Goal: Task Accomplishment & Management: Complete application form

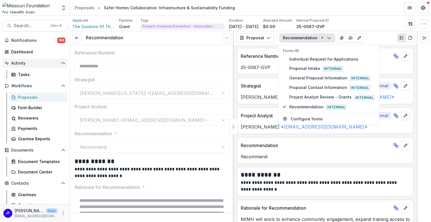
scroll to position [70, 0]
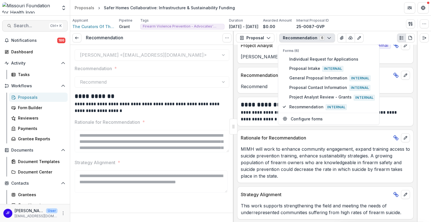
click at [20, 26] on span "Search..." at bounding box center [30, 25] width 33 height 5
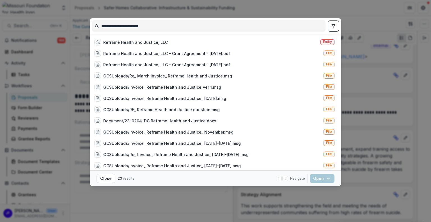
type input "**********"
click at [334, 28] on icon "toggle filters" at bounding box center [333, 26] width 4 height 4
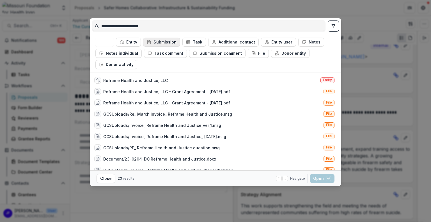
click at [161, 42] on button "Submission" at bounding box center [161, 42] width 37 height 9
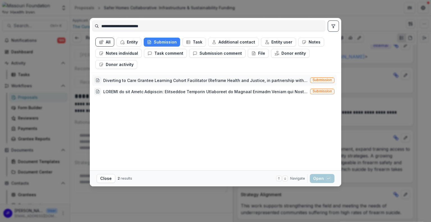
click at [209, 78] on div "Diverting to Care Grantee Learning Cohort Facilitator (Reframe Health and Justi…" at bounding box center [205, 80] width 205 height 6
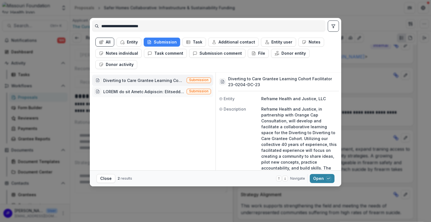
click at [138, 90] on div at bounding box center [143, 92] width 81 height 6
click at [131, 80] on div "Diverting to Care Grantee Learning Cohort Facilitator (Reframe Health and Justi…" at bounding box center [143, 80] width 81 height 6
click at [133, 44] on button "Entity" at bounding box center [129, 42] width 25 height 9
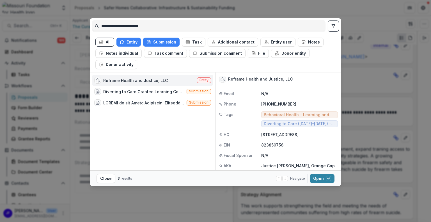
click at [143, 81] on div "Reframe Health and Justice, LLC" at bounding box center [135, 80] width 65 height 6
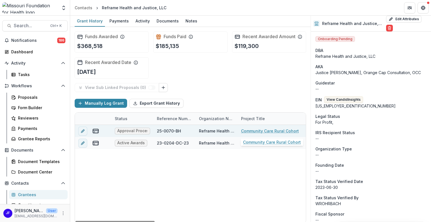
click at [254, 130] on link "Community Care Rural Cohort" at bounding box center [270, 131] width 58 height 6
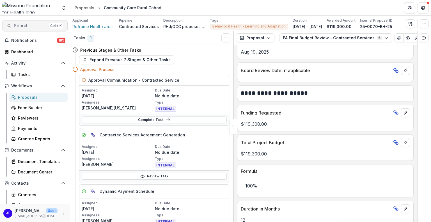
click at [15, 23] on button "Search... Ctrl + K" at bounding box center [34, 25] width 65 height 11
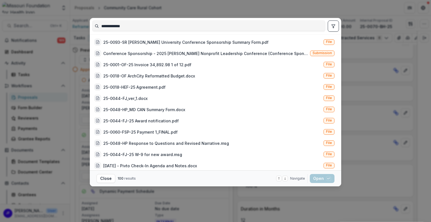
type input "**********"
click at [333, 29] on button "toggle filters" at bounding box center [333, 25] width 11 height 11
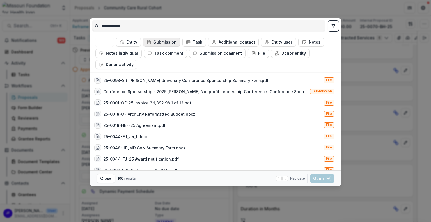
click at [167, 42] on button "Submission" at bounding box center [161, 42] width 37 height 9
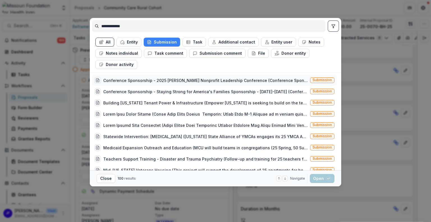
click at [219, 82] on div "Conference Sponsorship - 2025 Drury Nonprofit Leadership Conference (Conference…" at bounding box center [205, 80] width 205 height 6
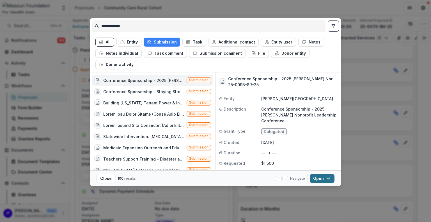
click at [319, 177] on button "Open with enter key" at bounding box center [322, 178] width 25 height 9
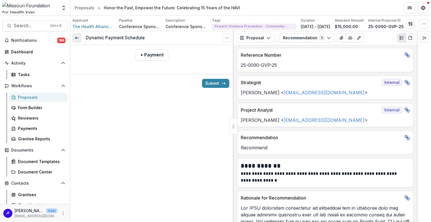
click at [75, 38] on polyline at bounding box center [75, 38] width 1 height 2
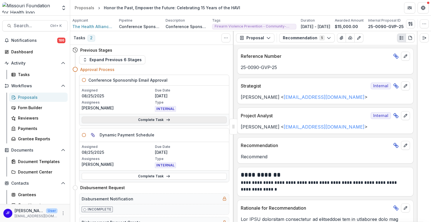
click at [149, 118] on link "Complete Task" at bounding box center [154, 120] width 145 height 7
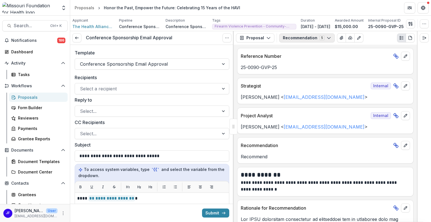
click at [306, 36] on button "Recommendation 5" at bounding box center [307, 37] width 56 height 9
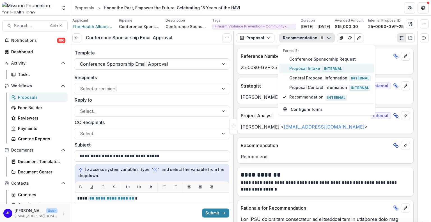
click at [306, 67] on span "Proposal Intake Internal" at bounding box center [329, 68] width 81 height 6
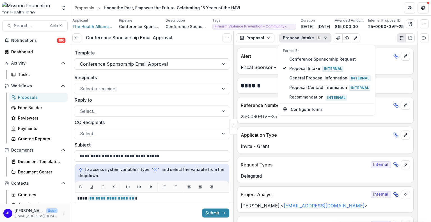
click at [422, 133] on div at bounding box center [424, 126] width 14 height 191
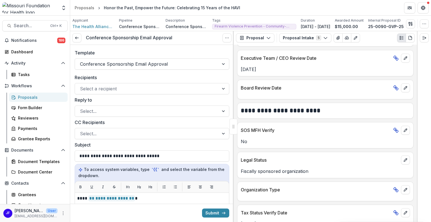
scroll to position [844, 0]
click at [293, 35] on button "Proposal Intake 5" at bounding box center [305, 37] width 52 height 9
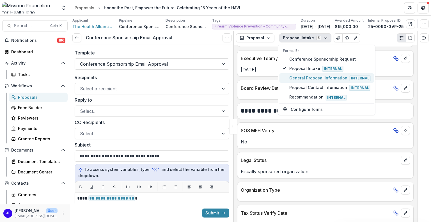
click at [296, 75] on span "General Proposal Information Internal" at bounding box center [329, 78] width 81 height 6
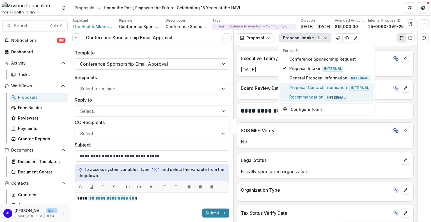
scroll to position [708, 0]
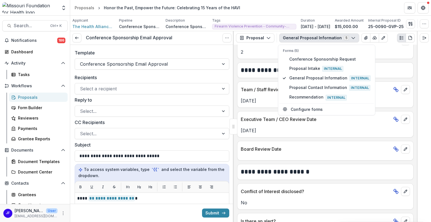
click at [425, 151] on div at bounding box center [424, 126] width 14 height 191
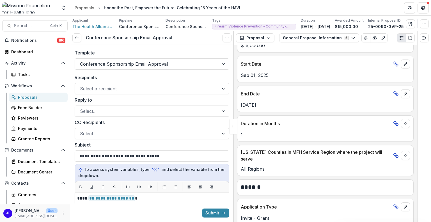
scroll to position [360, 0]
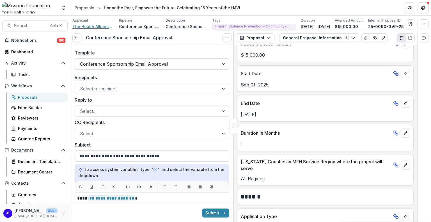
click at [93, 25] on span "The Health Alliance for Violence Intervention" at bounding box center [93, 27] width 42 height 6
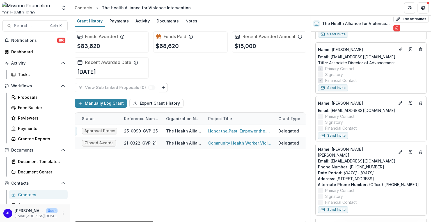
scroll to position [0, 59]
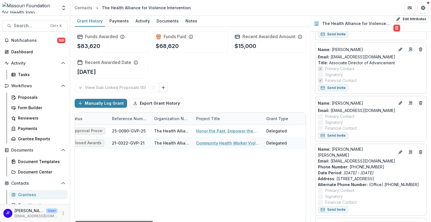
drag, startPoint x: 141, startPoint y: 220, endPoint x: 161, endPoint y: 221, distance: 19.9
click at [153, 221] on div at bounding box center [114, 222] width 77 height 2
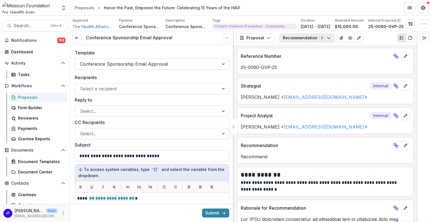
click at [320, 37] on button "Recommendation 5" at bounding box center [307, 37] width 56 height 9
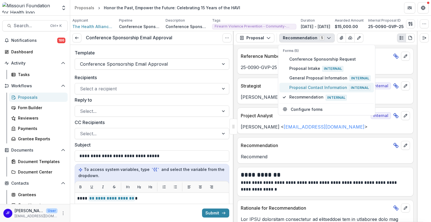
click at [316, 85] on span "Proposal Contact Information Internal" at bounding box center [329, 88] width 81 height 6
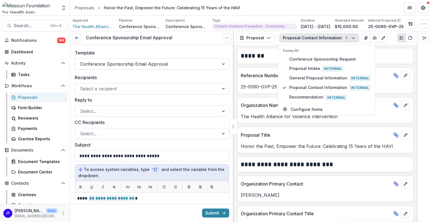
click at [429, 136] on div at bounding box center [424, 126] width 14 height 191
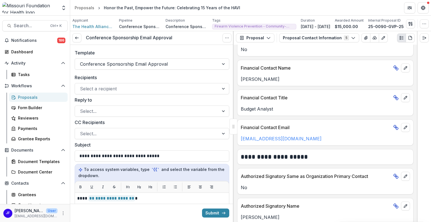
scroll to position [393, 0]
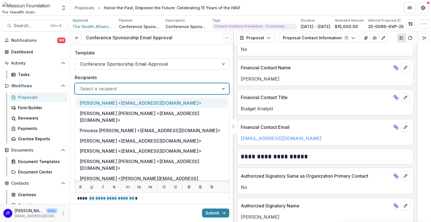
click at [221, 88] on div at bounding box center [224, 88] width 10 height 11
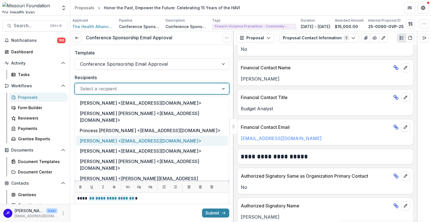
click at [95, 136] on div "Joy Wright <joyw@thehavi.org>" at bounding box center [152, 141] width 152 height 10
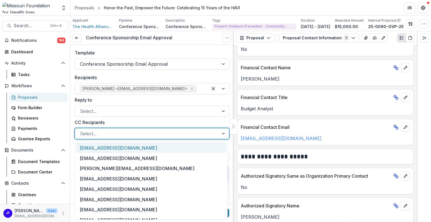
click at [221, 135] on div at bounding box center [224, 133] width 10 height 11
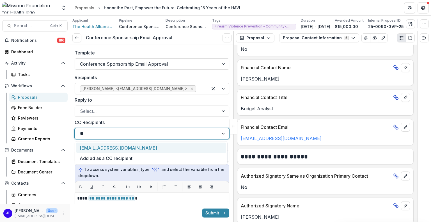
scroll to position [0, 0]
type input "*"
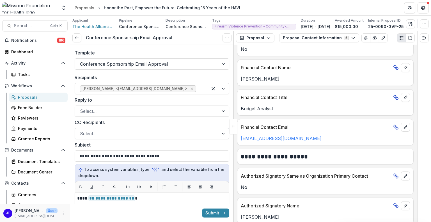
click at [89, 133] on div at bounding box center [147, 134] width 134 height 8
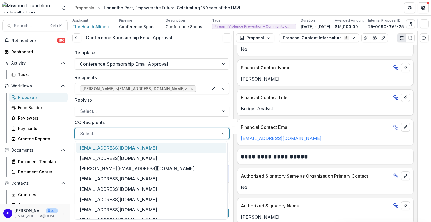
paste input "**********"
type input "**********"
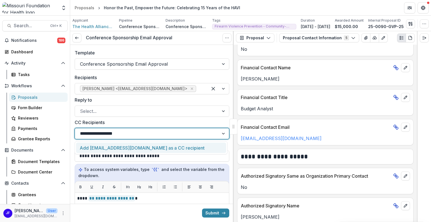
click at [145, 147] on div "Add adickerson@hria.org as a CC recipient" at bounding box center [151, 148] width 150 height 10
drag, startPoint x: 156, startPoint y: 131, endPoint x: 131, endPoint y: 133, distance: 25.6
click at [131, 133] on div "**********" at bounding box center [141, 133] width 133 height 9
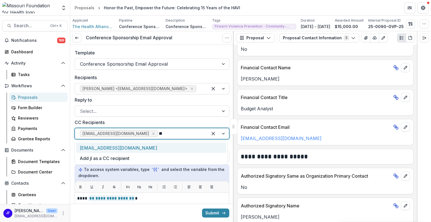
type input "***"
click at [108, 145] on div "[EMAIL_ADDRESS][DOMAIN_NAME]" at bounding box center [151, 148] width 150 height 10
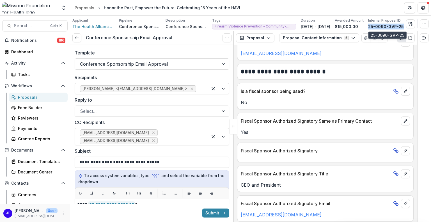
drag, startPoint x: 405, startPoint y: 26, endPoint x: 373, endPoint y: 26, distance: 32.0
click at [371, 26] on div "Applicant The Health Alliance for Violence Intervention Pipeline Conference Spo…" at bounding box center [250, 24] width 357 height 12
copy p "25-0090-GVP-25"
click at [403, 89] on icon "edit" at bounding box center [405, 91] width 4 height 4
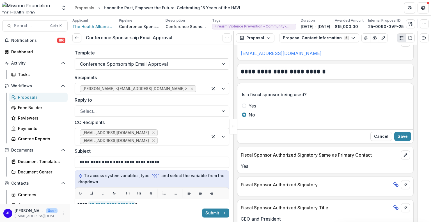
click at [243, 104] on span at bounding box center [244, 106] width 4 height 4
click at [400, 136] on button "Save" at bounding box center [403, 136] width 17 height 9
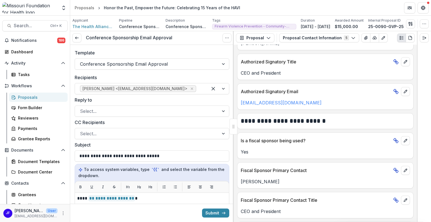
scroll to position [595, 0]
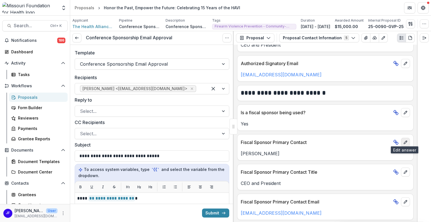
click at [405, 141] on icon "edit" at bounding box center [405, 142] width 4 height 4
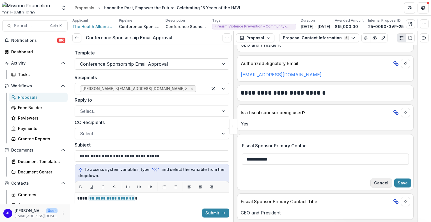
click at [386, 179] on button "Cancel" at bounding box center [382, 183] width 22 height 9
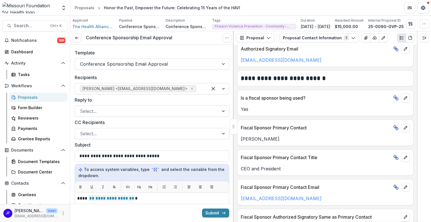
scroll to position [623, 0]
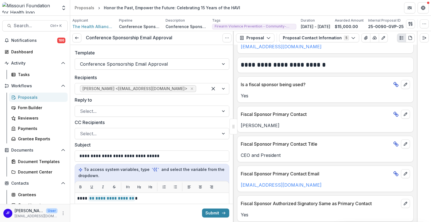
click at [417, 192] on div at bounding box center [424, 126] width 14 height 191
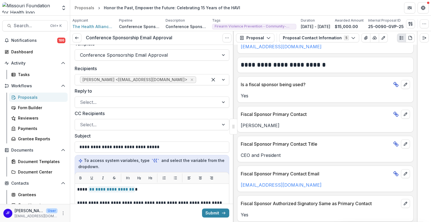
scroll to position [0, 0]
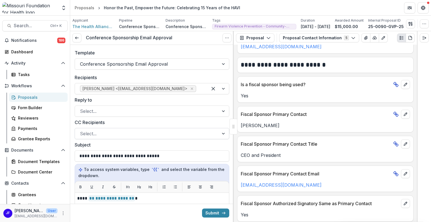
click at [92, 128] on div "Select..." at bounding box center [152, 133] width 155 height 11
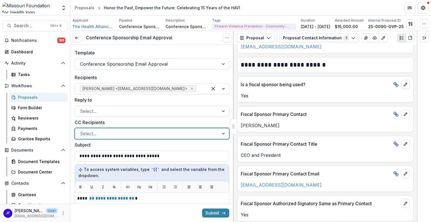
drag, startPoint x: 93, startPoint y: 133, endPoint x: 85, endPoint y: 132, distance: 7.9
click at [85, 132] on div at bounding box center [147, 134] width 134 height 8
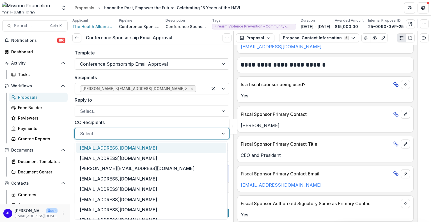
paste input "**********"
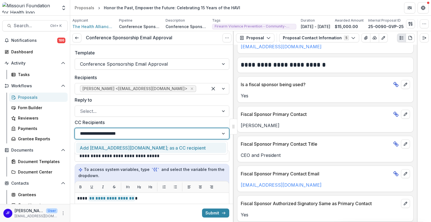
type input "**********"
click at [101, 148] on div "Add adickerson@hria.org; as a CC recipient" at bounding box center [151, 148] width 150 height 10
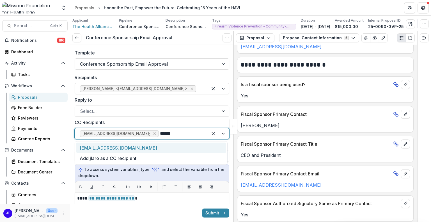
type input "*******"
click at [110, 148] on div "[EMAIL_ADDRESS][DOMAIN_NAME]" at bounding box center [151, 148] width 150 height 10
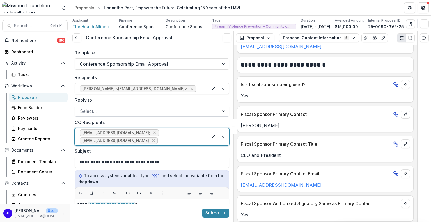
click at [221, 112] on div at bounding box center [224, 111] width 10 height 11
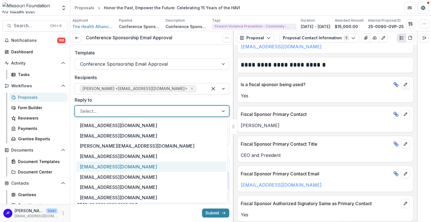
click at [106, 167] on div "[EMAIL_ADDRESS][DOMAIN_NAME]" at bounding box center [151, 166] width 150 height 10
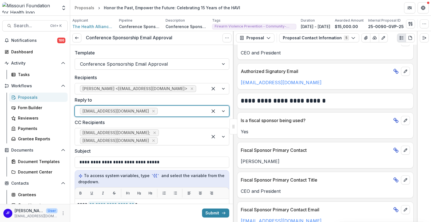
scroll to position [595, 0]
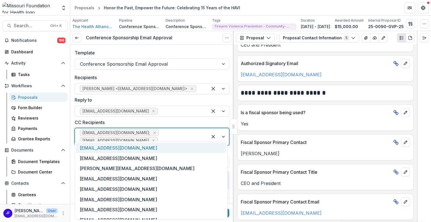
click at [192, 137] on div at bounding box center [181, 141] width 44 height 8
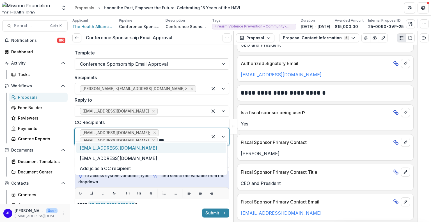
type input "****"
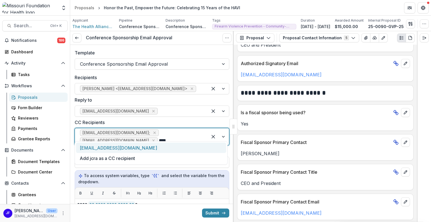
click at [101, 146] on div "[EMAIL_ADDRESS][DOMAIN_NAME]" at bounding box center [151, 148] width 150 height 10
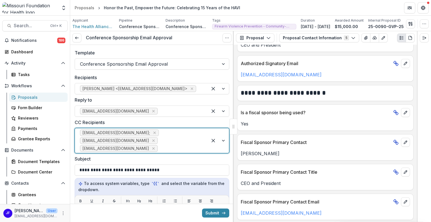
scroll to position [56, 0]
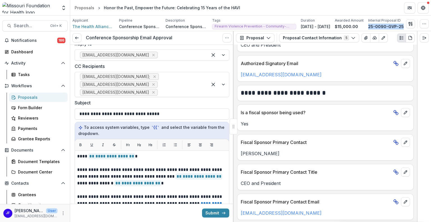
drag, startPoint x: 404, startPoint y: 25, endPoint x: 370, endPoint y: 24, distance: 34.3
click at [370, 24] on div "Applicant The Health Alliance for Violence Intervention Pipeline Conference Spo…" at bounding box center [250, 24] width 357 height 12
copy p "25-0090-GVP-25"
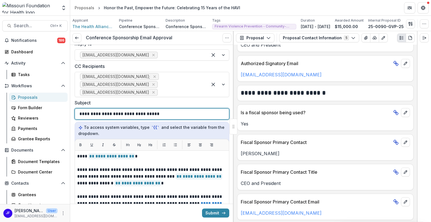
click at [184, 109] on div "**********" at bounding box center [151, 114] width 145 height 11
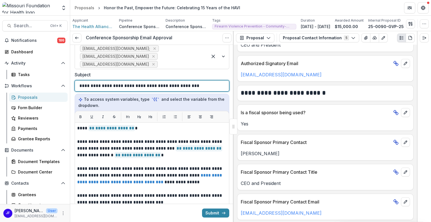
scroll to position [112, 0]
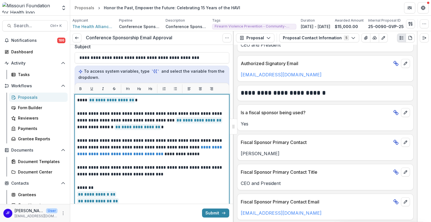
click at [213, 164] on p "**********" at bounding box center [151, 170] width 148 height 13
click at [92, 184] on p "*******" at bounding box center [151, 187] width 148 height 7
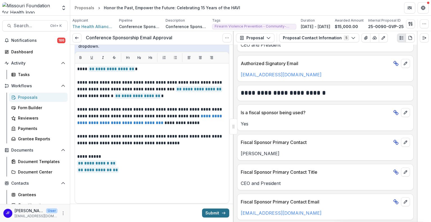
click at [207, 211] on button "Submit" at bounding box center [215, 213] width 27 height 9
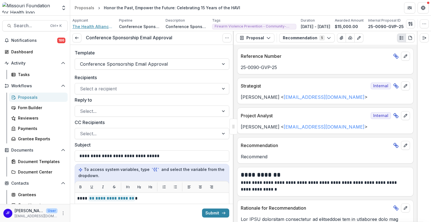
click at [102, 25] on span "The Health Alliance for Violence Intervention" at bounding box center [93, 27] width 42 height 6
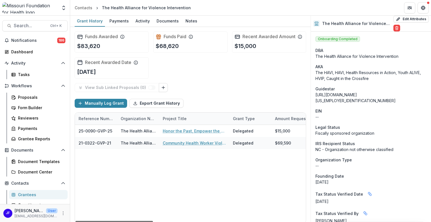
scroll to position [0, 93]
drag, startPoint x: 148, startPoint y: 221, endPoint x: 179, endPoint y: 222, distance: 31.2
click at [153, 222] on div at bounding box center [114, 222] width 77 height 2
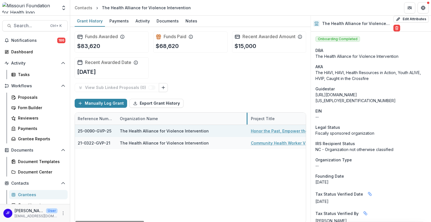
drag, startPoint x: 158, startPoint y: 119, endPoint x: 218, endPoint y: 134, distance: 62.4
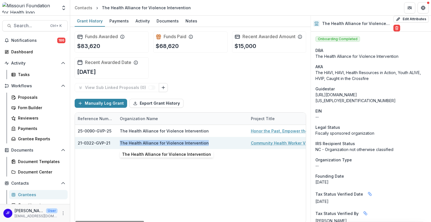
drag, startPoint x: 206, startPoint y: 142, endPoint x: 120, endPoint y: 145, distance: 85.1
click at [120, 145] on div "The Health Alliance for Violence Intervention" at bounding box center [182, 143] width 124 height 12
copy div "The Health Alliance for Violence Intervention"
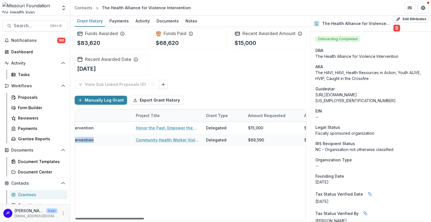
scroll to position [0, 227]
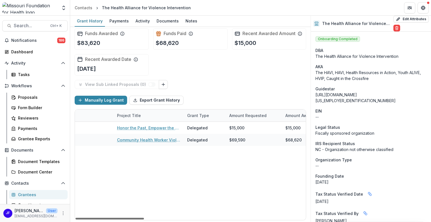
drag, startPoint x: 142, startPoint y: 219, endPoint x: 182, endPoint y: 220, distance: 39.9
click at [144, 220] on div at bounding box center [110, 219] width 69 height 2
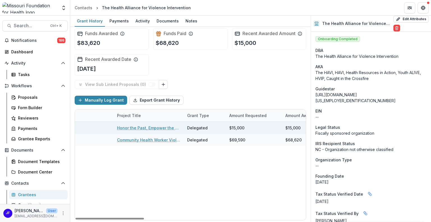
click at [143, 126] on link "Honor the Past, Empower the Future: Celebrating 15 Years of the HAVI" at bounding box center [148, 128] width 63 height 6
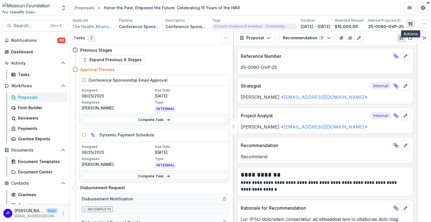
click at [411, 24] on icon "button" at bounding box center [411, 24] width 4 height 4
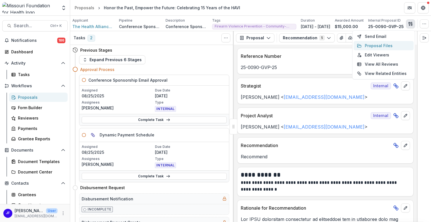
click at [381, 45] on button "Proposal Files" at bounding box center [384, 45] width 60 height 9
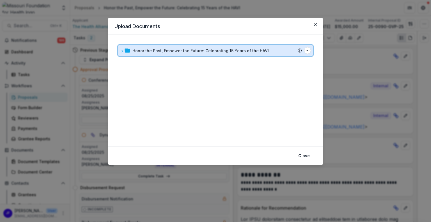
click at [121, 52] on icon at bounding box center [122, 51] width 2 height 2
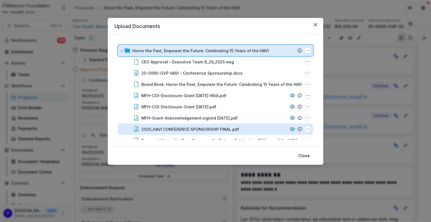
scroll to position [9, 0]
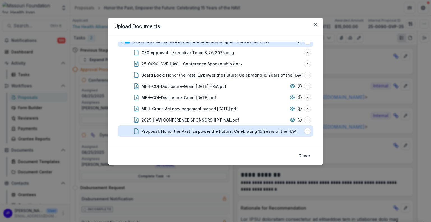
click at [191, 130] on div "Proposal: Honor the Past, Empower the Future: Celebrating 15 Years of the HAVI" at bounding box center [220, 131] width 156 height 6
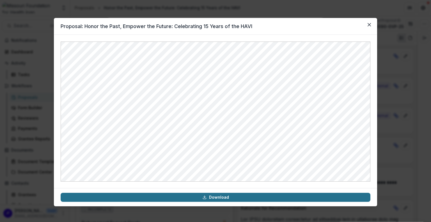
click at [212, 197] on link "Download" at bounding box center [216, 197] width 310 height 9
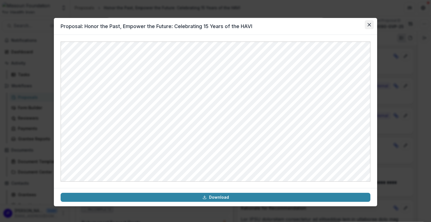
click at [372, 24] on button "Close" at bounding box center [369, 24] width 9 height 9
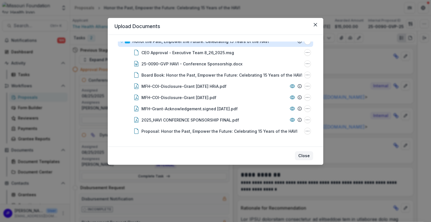
click at [309, 156] on button "Close" at bounding box center [304, 155] width 18 height 9
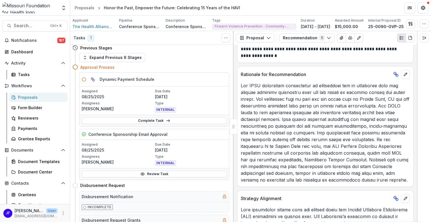
scroll to position [197, 0]
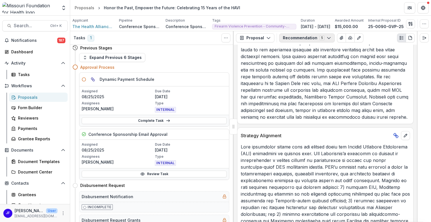
click at [289, 38] on button "Recommendation 5" at bounding box center [307, 37] width 56 height 9
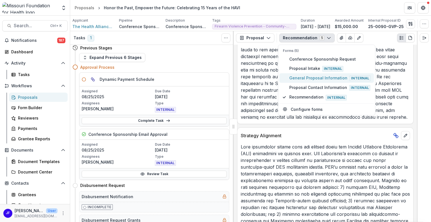
click at [301, 79] on span "General Proposal Information Internal" at bounding box center [329, 78] width 81 height 6
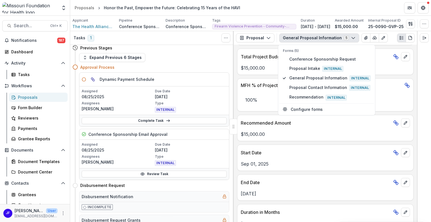
scroll to position [309, 0]
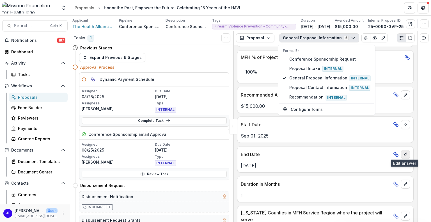
click at [405, 154] on icon "edit" at bounding box center [405, 154] width 4 height 4
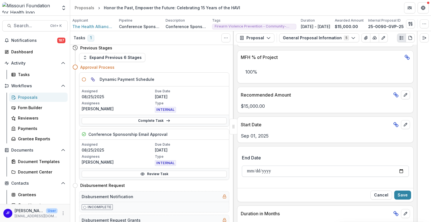
click at [399, 167] on input "**********" at bounding box center [325, 171] width 167 height 11
type input "**********"
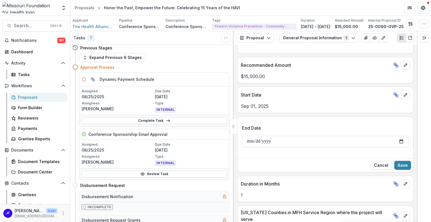
scroll to position [365, 0]
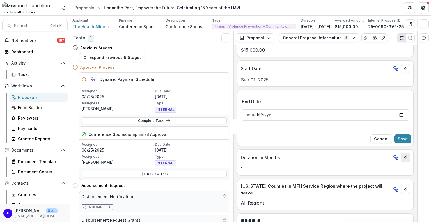
click at [404, 157] on icon "edit" at bounding box center [405, 157] width 3 height 3
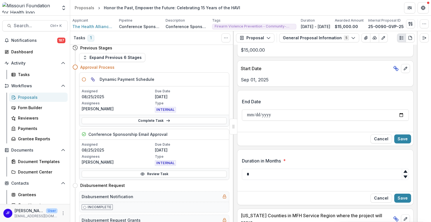
type input "*"
click at [404, 170] on icon at bounding box center [406, 171] width 4 height 3
click at [404, 196] on button "Save" at bounding box center [403, 198] width 17 height 9
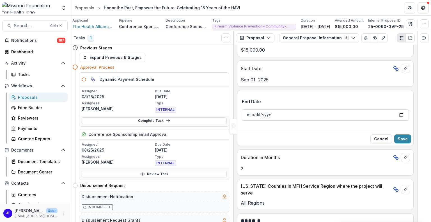
click at [402, 113] on input "**********" at bounding box center [325, 115] width 167 height 11
type input "**********"
click at [402, 137] on button "Save" at bounding box center [403, 138] width 17 height 9
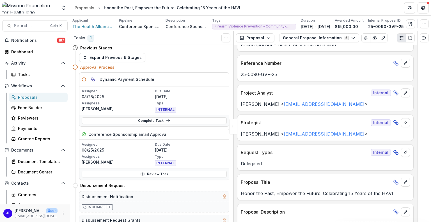
scroll to position [0, 0]
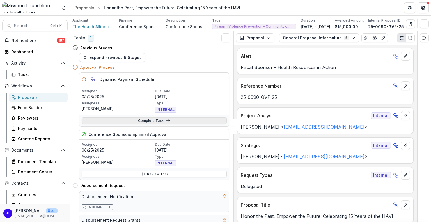
click at [146, 121] on link "Complete Task" at bounding box center [154, 120] width 145 height 7
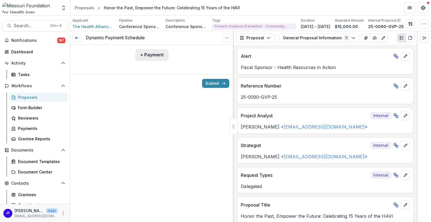
click at [150, 52] on button "+ Payment" at bounding box center [152, 54] width 33 height 11
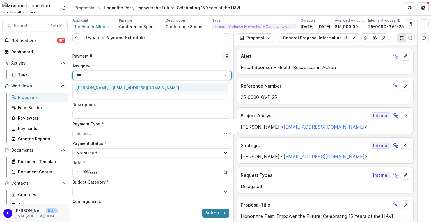
type input "****"
click at [161, 86] on div "[PERSON_NAME] - [EMAIL_ADDRESS][DOMAIN_NAME]" at bounding box center [151, 87] width 155 height 9
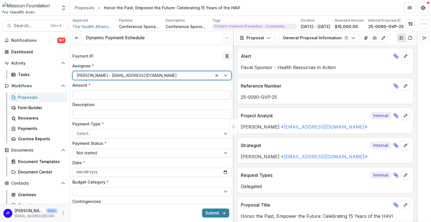
click at [152, 94] on input "Amount *" at bounding box center [151, 94] width 159 height 9
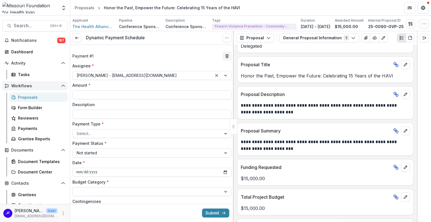
scroll to position [140, 0]
type input "*******"
click at [106, 114] on input "Description" at bounding box center [151, 114] width 159 height 9
type input "**********"
click at [133, 131] on div at bounding box center [147, 133] width 141 height 7
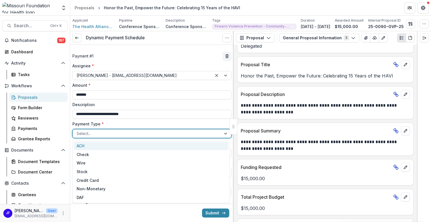
click at [105, 145] on div "ACH" at bounding box center [151, 146] width 155 height 9
click at [225, 133] on div at bounding box center [221, 133] width 19 height 8
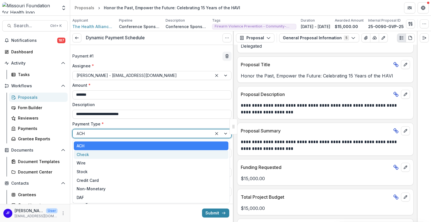
click at [200, 152] on div "Check" at bounding box center [151, 154] width 155 height 9
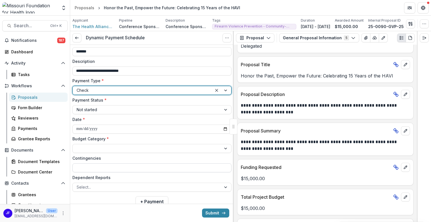
scroll to position [56, 0]
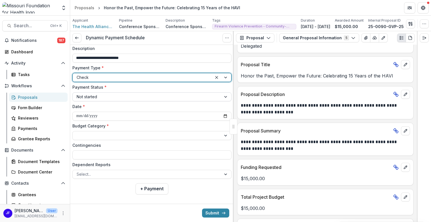
click at [226, 97] on div at bounding box center [226, 97] width 10 height 8
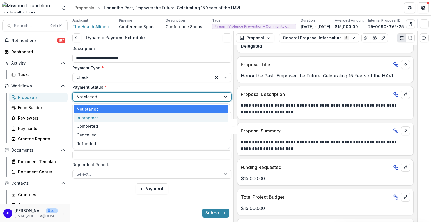
click at [213, 116] on div "In progress" at bounding box center [151, 117] width 155 height 9
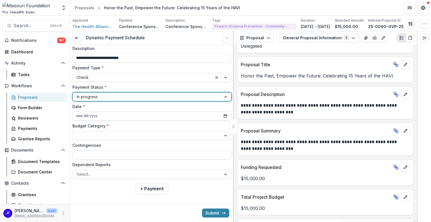
click at [223, 117] on input "**********" at bounding box center [151, 116] width 159 height 9
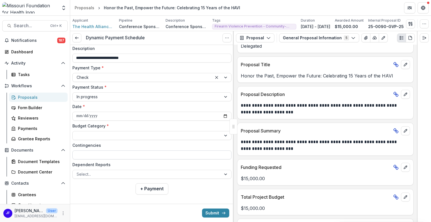
type input "**********"
click at [224, 135] on div at bounding box center [226, 135] width 10 height 8
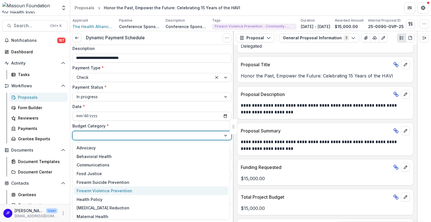
click at [137, 191] on div "Firearm Violence Prevention" at bounding box center [151, 190] width 155 height 9
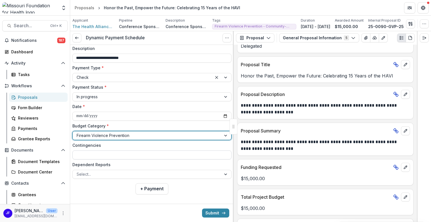
click at [140, 155] on input "Contingencies" at bounding box center [151, 155] width 159 height 9
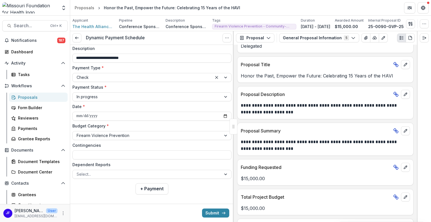
type input "**********"
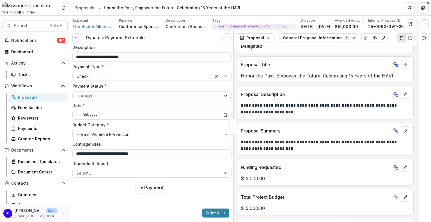
scroll to position [60, 0]
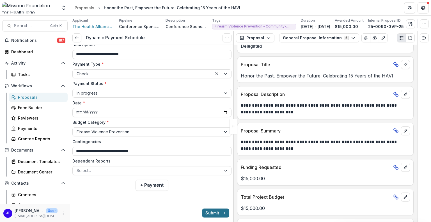
click at [210, 212] on button "Submit" at bounding box center [215, 213] width 27 height 9
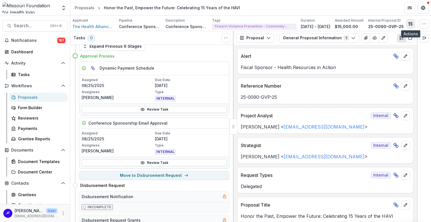
click at [410, 22] on icon "button" at bounding box center [411, 24] width 4 height 4
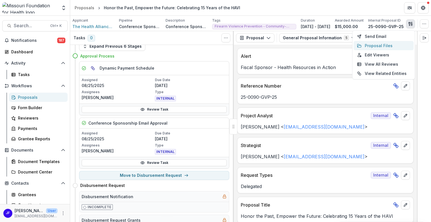
click at [370, 44] on button "Proposal Files" at bounding box center [384, 45] width 60 height 9
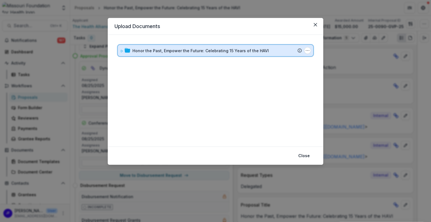
click at [121, 51] on icon at bounding box center [121, 50] width 3 height 3
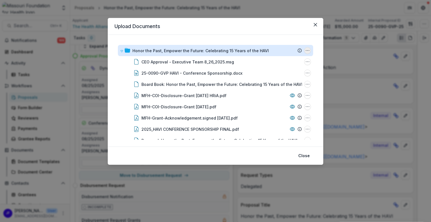
click at [306, 48] on icon "Honor the Past, Empower the Future: Celebrating 15 Years of the HAVI Options" at bounding box center [307, 50] width 4 height 4
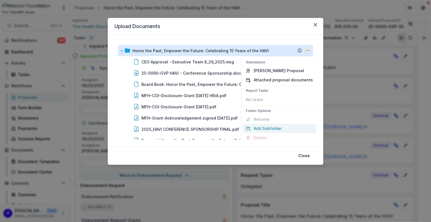
scroll to position [4, 0]
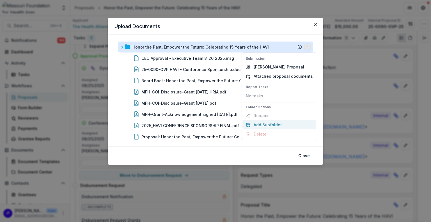
click at [268, 123] on button "Add Subfolder" at bounding box center [280, 124] width 74 height 9
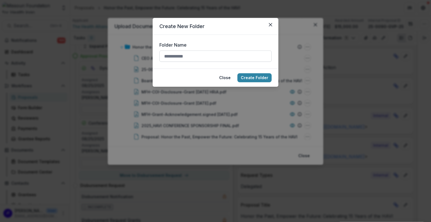
click at [172, 59] on input "Folder Name" at bounding box center [215, 56] width 112 height 11
type input "******"
click at [245, 75] on button "Create Folder" at bounding box center [255, 77] width 34 height 9
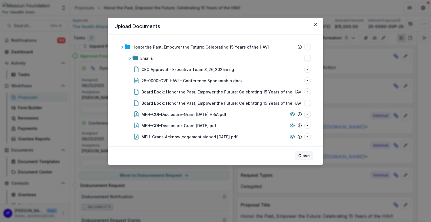
click at [302, 155] on button "Close" at bounding box center [304, 155] width 18 height 9
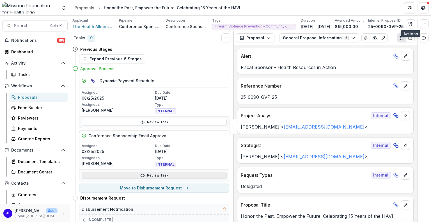
scroll to position [0, 0]
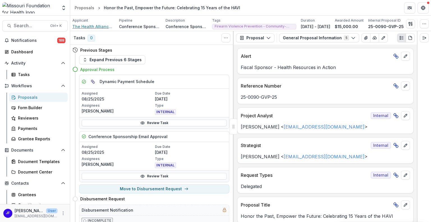
click at [109, 28] on span "The Health Alliance for Violence Intervention" at bounding box center [93, 27] width 42 height 6
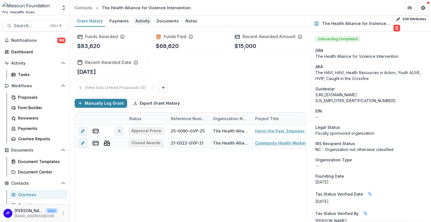
click at [137, 20] on div "Activity" at bounding box center [142, 21] width 19 height 8
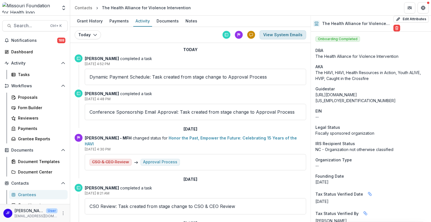
click at [278, 34] on button "View System Emails" at bounding box center [283, 34] width 47 height 9
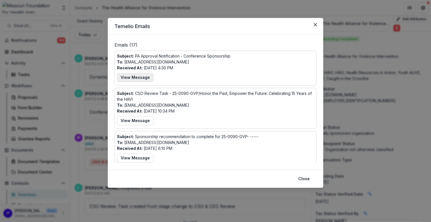
click at [135, 78] on button "View Message" at bounding box center [135, 77] width 37 height 9
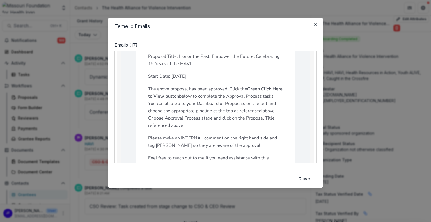
scroll to position [112, 0]
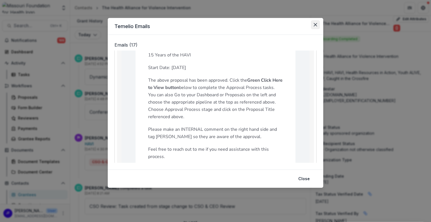
click at [318, 23] on button "Close" at bounding box center [315, 24] width 9 height 9
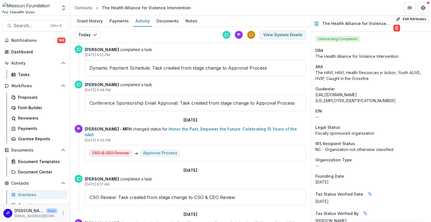
scroll to position [0, 0]
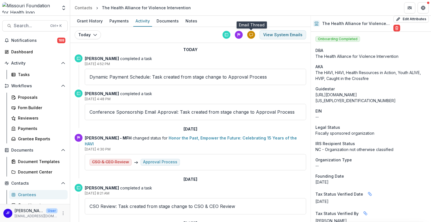
click at [252, 34] on icon at bounding box center [251, 35] width 4 height 4
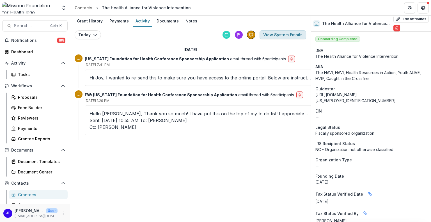
click at [278, 35] on button "View System Emails" at bounding box center [283, 34] width 47 height 9
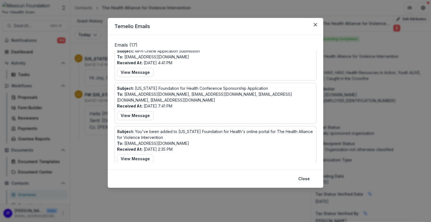
scroll to position [168, 0]
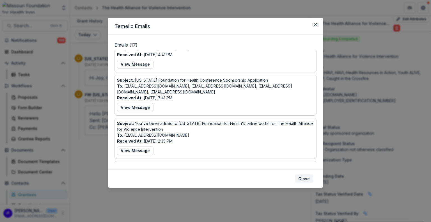
click at [307, 179] on button "Close" at bounding box center [304, 178] width 18 height 9
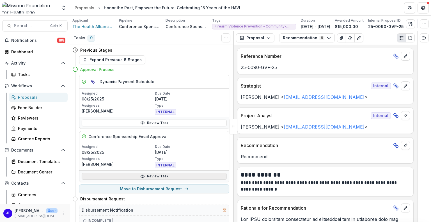
click at [166, 176] on link "Review Task" at bounding box center [154, 176] width 145 height 7
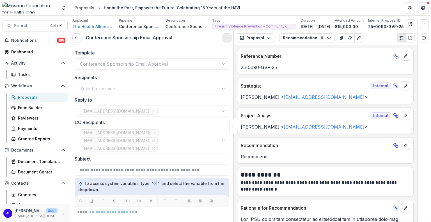
click at [227, 37] on icon "Options" at bounding box center [227, 38] width 4 height 4
click at [226, 37] on icon "Options" at bounding box center [227, 38] width 4 height 4
click at [198, 51] on link "View task" at bounding box center [200, 50] width 60 height 9
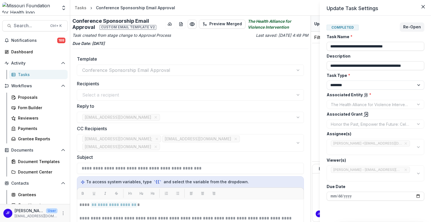
drag, startPoint x: 310, startPoint y: 108, endPoint x: 309, endPoint y: 149, distance: 41.0
click at [309, 149] on div "**********" at bounding box center [215, 111] width 431 height 222
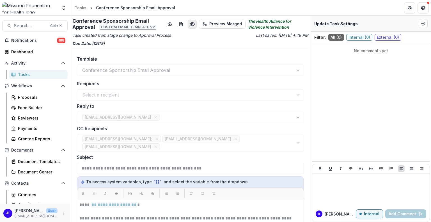
click at [192, 26] on icon "Preview 9e68e456-f167-4195-b69d-f542cfd9adac.pdf" at bounding box center [193, 24] width 6 height 6
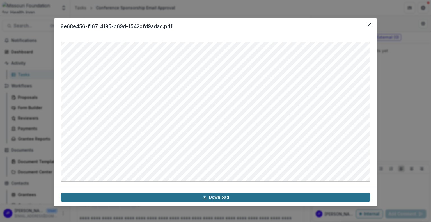
click at [233, 196] on link "Download" at bounding box center [216, 197] width 310 height 9
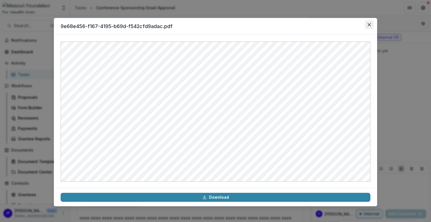
click at [371, 26] on icon "Close" at bounding box center [369, 24] width 3 height 3
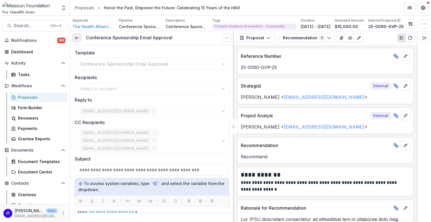
click at [76, 38] on polyline at bounding box center [75, 38] width 1 height 2
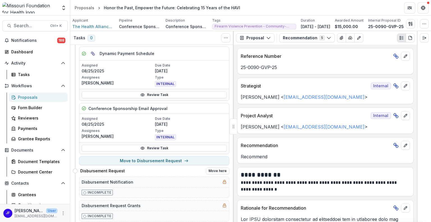
scroll to position [56, 0]
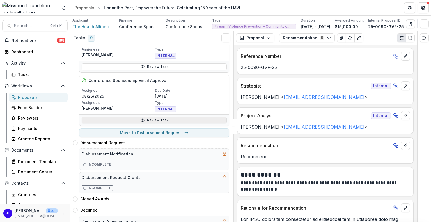
click at [151, 119] on link "Review Task" at bounding box center [154, 120] width 145 height 7
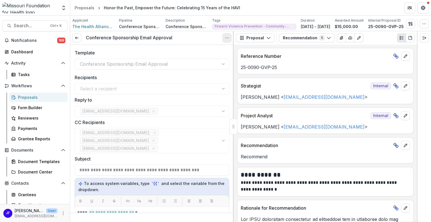
click at [226, 38] on circle "Options" at bounding box center [225, 38] width 0 height 0
click at [201, 62] on button "Reopen Task" at bounding box center [200, 62] width 60 height 9
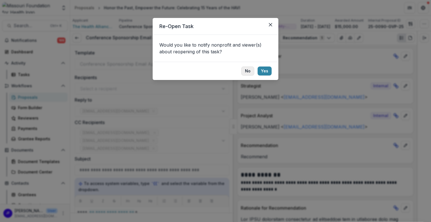
click at [248, 70] on button "No" at bounding box center [247, 71] width 13 height 9
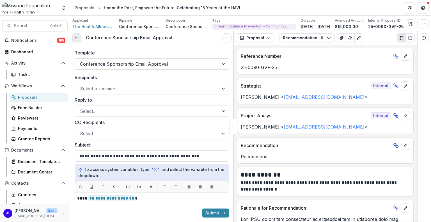
click at [74, 36] on link at bounding box center [76, 37] width 9 height 9
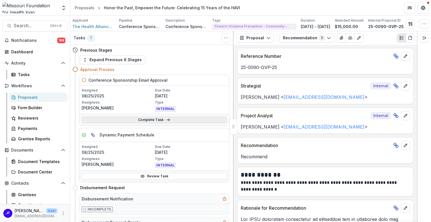
click at [162, 119] on link "Complete Task" at bounding box center [154, 120] width 145 height 7
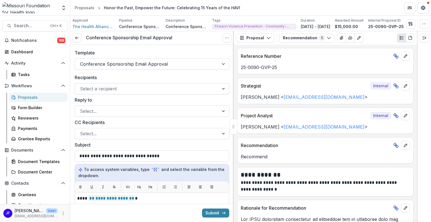
click at [221, 89] on div at bounding box center [224, 88] width 10 height 11
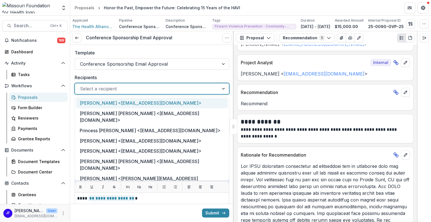
scroll to position [56, 0]
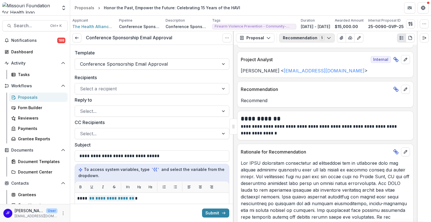
click at [284, 38] on button "Recommendation 5" at bounding box center [307, 37] width 56 height 9
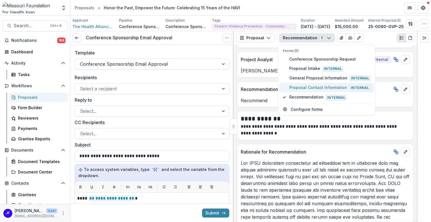
click at [299, 87] on span "Proposal Contact Information Internal" at bounding box center [329, 88] width 81 height 6
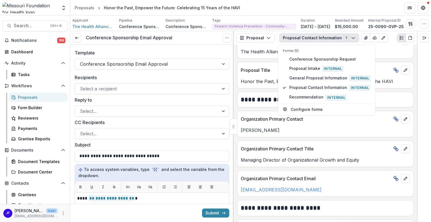
click at [97, 85] on div at bounding box center [147, 89] width 134 height 8
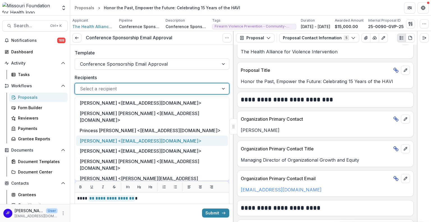
click at [106, 136] on div "Joy Wright <joyw@thehavi.org>" at bounding box center [152, 141] width 152 height 10
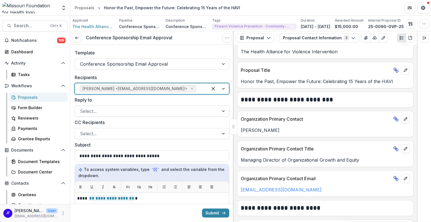
click at [115, 111] on div at bounding box center [147, 111] width 134 height 8
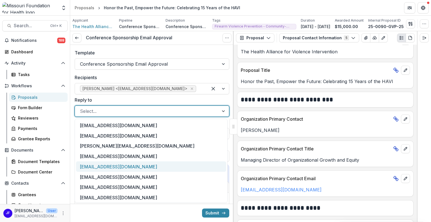
click at [96, 168] on div "[EMAIL_ADDRESS][DOMAIN_NAME]" at bounding box center [151, 166] width 150 height 10
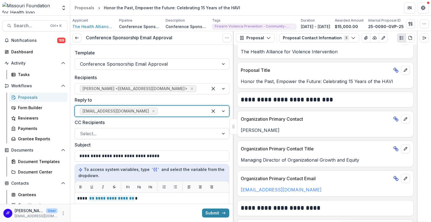
click at [109, 133] on div at bounding box center [147, 134] width 134 height 8
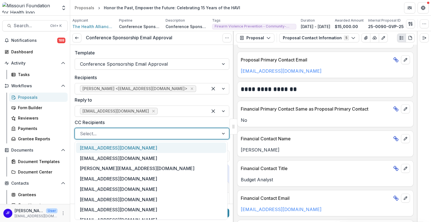
scroll to position [346, 0]
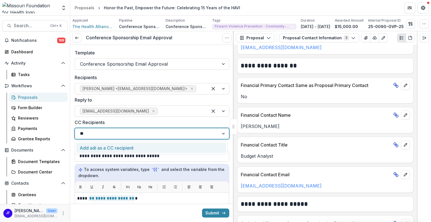
type input "*"
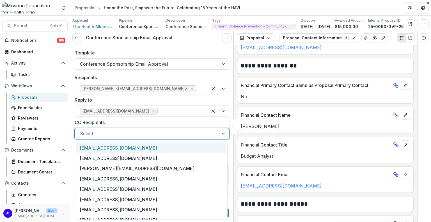
click at [83, 133] on div at bounding box center [147, 134] width 134 height 8
paste input "**********"
type input "**********"
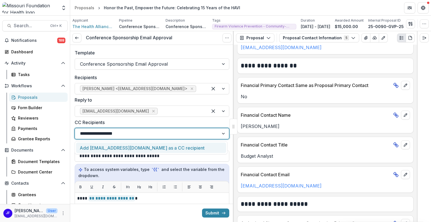
click at [87, 147] on div "Add adickerson@hria.org as a CC recipient" at bounding box center [151, 148] width 150 height 10
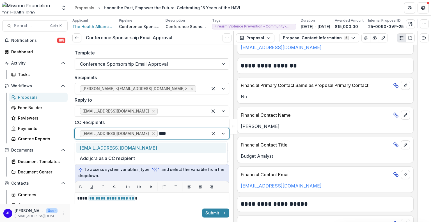
type input "*****"
click at [90, 146] on div "[EMAIL_ADDRESS][DOMAIN_NAME]" at bounding box center [151, 148] width 150 height 10
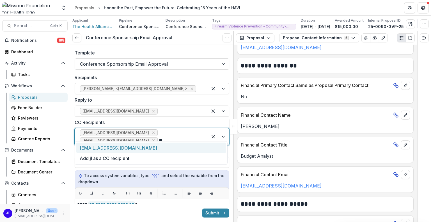
type input "****"
click at [90, 146] on div "[EMAIL_ADDRESS][DOMAIN_NAME]" at bounding box center [151, 148] width 150 height 10
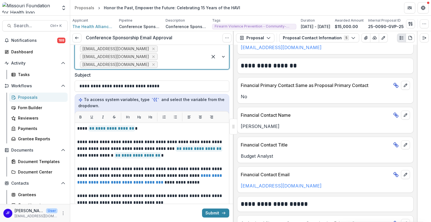
scroll to position [84, 0]
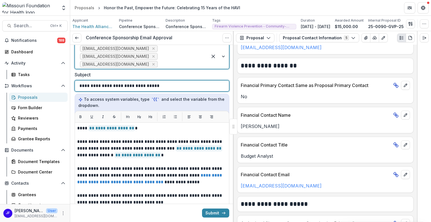
click at [173, 81] on div "**********" at bounding box center [151, 86] width 145 height 11
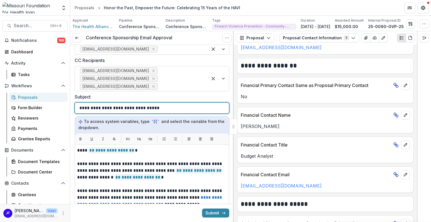
scroll to position [59, 0]
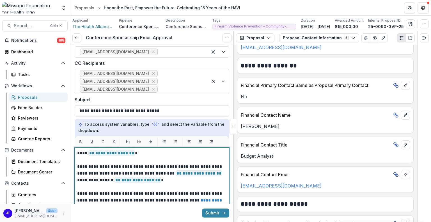
click at [188, 157] on p at bounding box center [152, 160] width 150 height 7
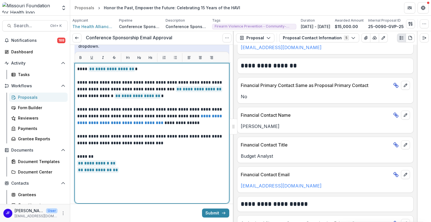
scroll to position [31, 0]
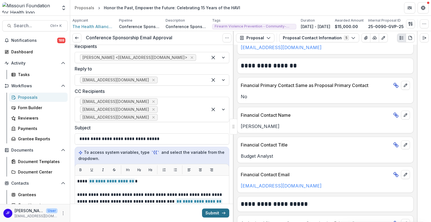
click at [209, 213] on button "Submit" at bounding box center [215, 213] width 27 height 9
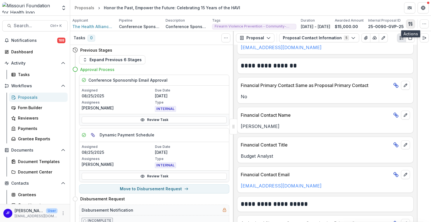
click at [409, 24] on icon "button" at bounding box center [411, 24] width 4 height 4
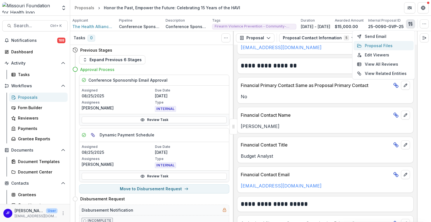
click at [376, 45] on button "Proposal Files" at bounding box center [384, 45] width 60 height 9
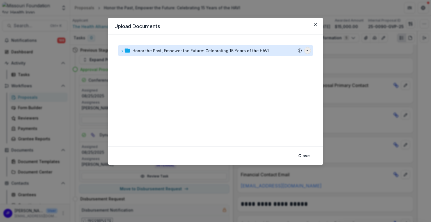
click at [308, 50] on icon "Honor the Past, Empower the Future: Celebrating 15 Years of the HAVI Options" at bounding box center [307, 50] width 4 height 4
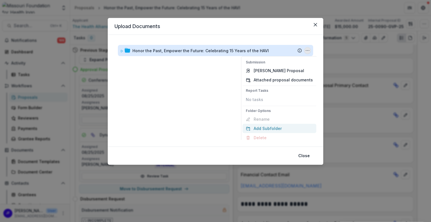
click at [260, 126] on button "Add Subfolder" at bounding box center [280, 128] width 74 height 9
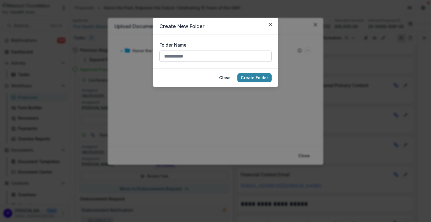
click at [184, 54] on input "Folder Name" at bounding box center [215, 56] width 112 height 11
type input "******"
click at [246, 76] on button "Create Folder" at bounding box center [255, 77] width 34 height 9
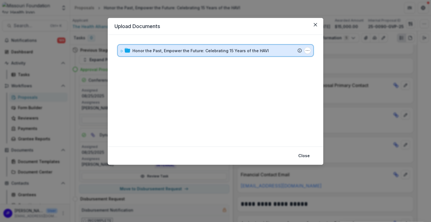
click at [121, 51] on icon at bounding box center [121, 50] width 3 height 3
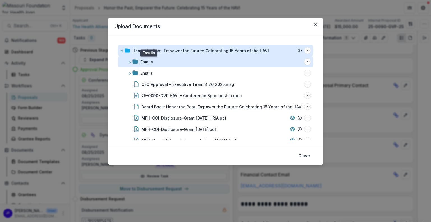
click at [150, 64] on div "Emails" at bounding box center [146, 62] width 13 height 6
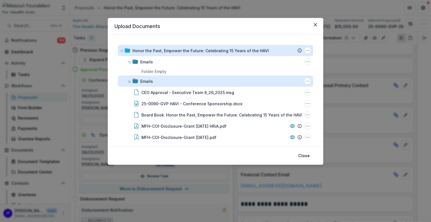
click at [149, 81] on div "Emails" at bounding box center [146, 81] width 13 height 6
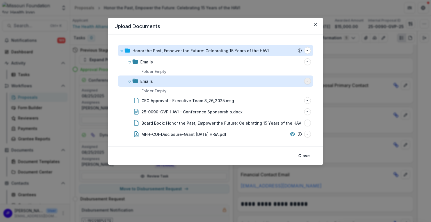
click at [305, 79] on icon "Emails Options" at bounding box center [307, 81] width 4 height 4
click at [275, 117] on button "Delete" at bounding box center [280, 119] width 60 height 9
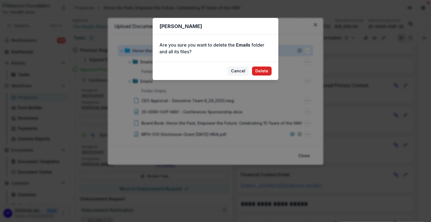
click at [261, 68] on button "Delete" at bounding box center [262, 71] width 20 height 9
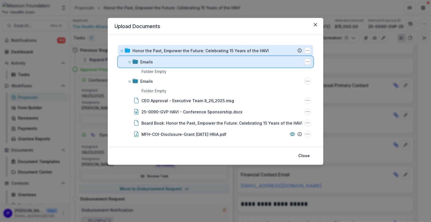
click at [126, 63] on div "Emails Folder Options Rename Add Subfolder Delete" at bounding box center [215, 61] width 195 height 11
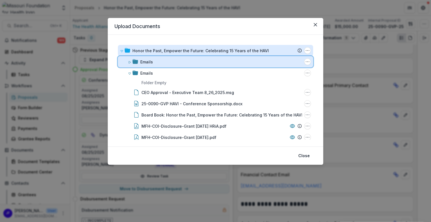
click at [197, 59] on div "Emails" at bounding box center [221, 62] width 162 height 6
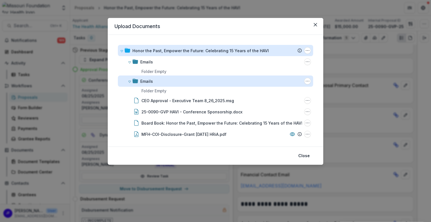
click at [148, 79] on div "Emails" at bounding box center [146, 81] width 13 height 6
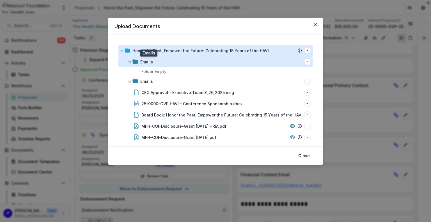
click at [152, 60] on div "Emails" at bounding box center [146, 62] width 13 height 6
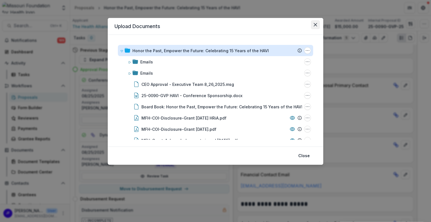
click at [314, 26] on icon "Close" at bounding box center [315, 24] width 3 height 3
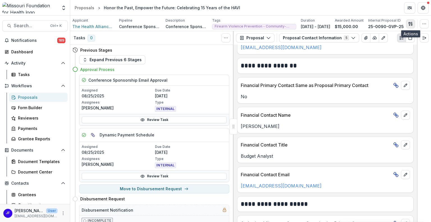
click at [411, 22] on icon "button" at bounding box center [411, 24] width 4 height 4
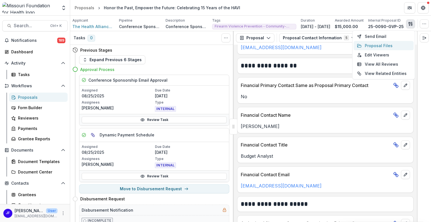
click at [373, 48] on button "Proposal Files" at bounding box center [384, 45] width 60 height 9
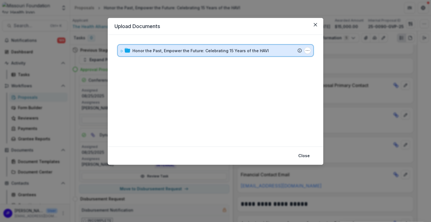
click at [121, 51] on icon at bounding box center [121, 50] width 3 height 3
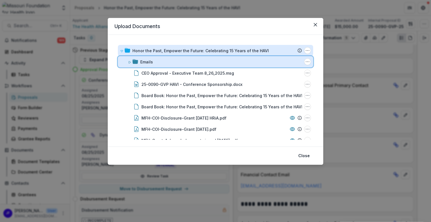
click at [155, 61] on div "Emails" at bounding box center [221, 62] width 162 height 6
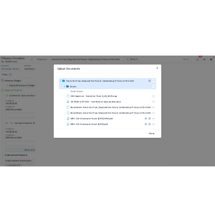
scroll to position [809, 0]
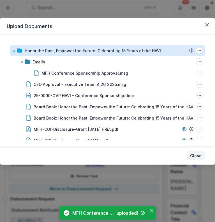
click at [197, 154] on button "Close" at bounding box center [196, 155] width 18 height 9
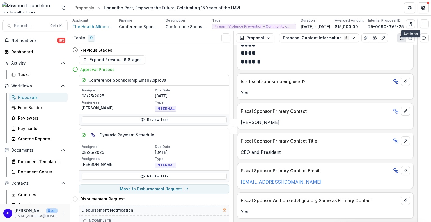
scroll to position [0, 0]
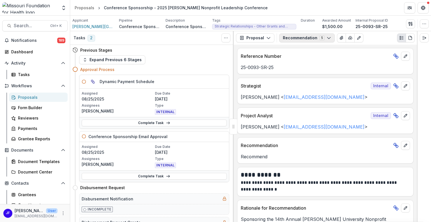
click at [305, 39] on button "Recommendation 5" at bounding box center [307, 37] width 56 height 9
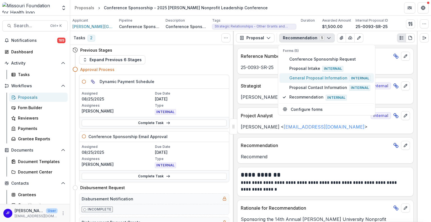
click at [305, 76] on span "General Proposal Information Internal" at bounding box center [329, 78] width 81 height 6
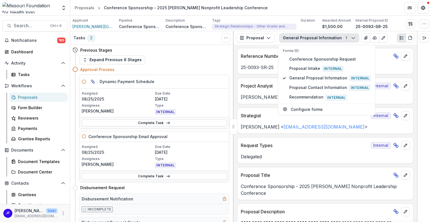
click at [425, 114] on div at bounding box center [424, 126] width 14 height 191
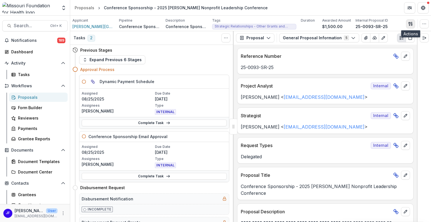
click at [410, 23] on icon "button" at bounding box center [411, 24] width 4 height 4
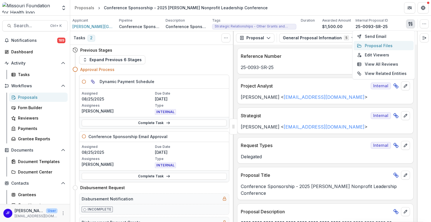
click at [371, 44] on button "Proposal Files" at bounding box center [384, 45] width 60 height 9
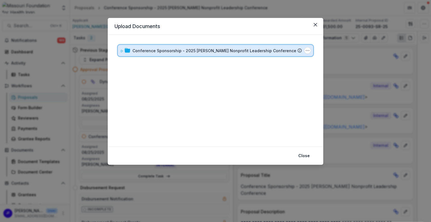
click at [124, 51] on div at bounding box center [125, 51] width 10 height 6
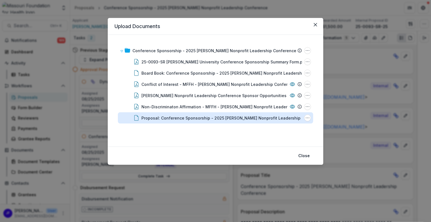
click at [171, 118] on div "Proposal: Conference Sponsorship - 2025 [PERSON_NAME] Nonprofit Leadership Conf…" at bounding box center [234, 118] width 184 height 6
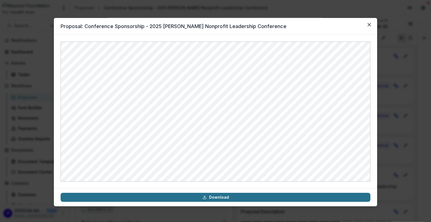
click at [219, 197] on link "Download" at bounding box center [216, 197] width 310 height 9
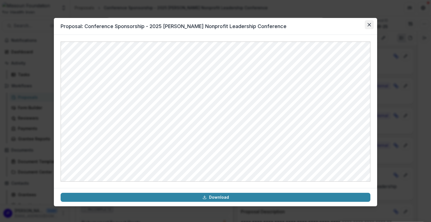
click at [369, 24] on icon "Close" at bounding box center [369, 24] width 3 height 3
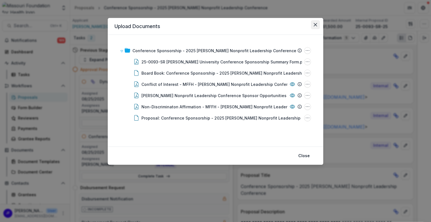
click at [316, 22] on button "Close" at bounding box center [315, 24] width 9 height 9
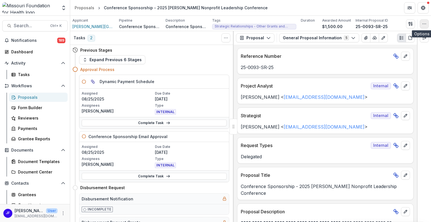
click at [423, 22] on icon "button" at bounding box center [424, 24] width 4 height 4
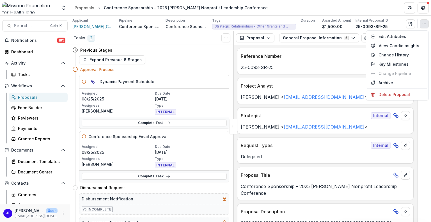
click at [385, 8] on header "Proposals Conference Sponsorship - 2025 [PERSON_NAME] Nonprofit Leadership Conf…" at bounding box center [250, 7] width 361 height 15
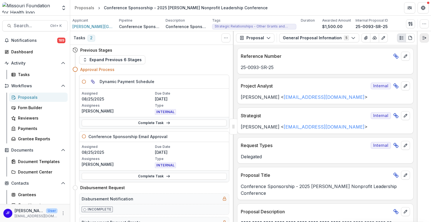
click at [424, 39] on line "Expand right" at bounding box center [424, 39] width 2 height 0
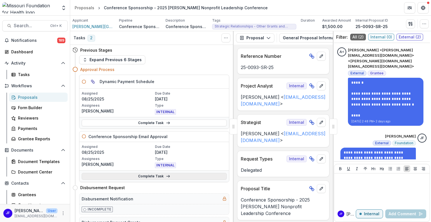
click at [148, 177] on link "Complete Task" at bounding box center [154, 176] width 145 height 7
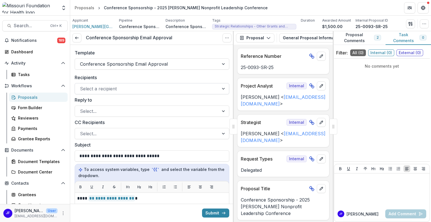
click at [223, 88] on div at bounding box center [224, 88] width 10 height 11
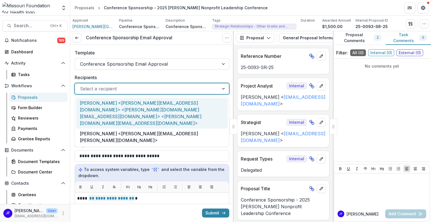
click at [104, 104] on div "[PERSON_NAME] <[PERSON_NAME][EMAIL_ADDRESS][DOMAIN_NAME]> <[PERSON_NAME][DOMAIN…" at bounding box center [152, 113] width 152 height 31
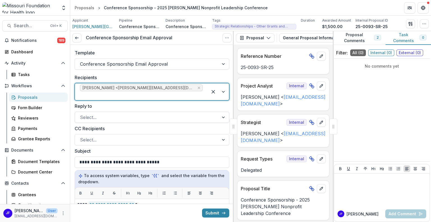
click at [135, 119] on div at bounding box center [147, 117] width 134 height 8
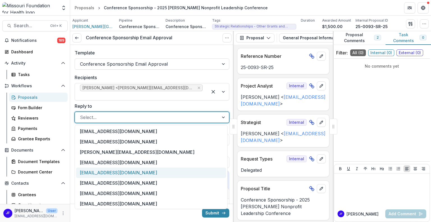
click at [98, 174] on div "[EMAIL_ADDRESS][DOMAIN_NAME]" at bounding box center [151, 173] width 150 height 10
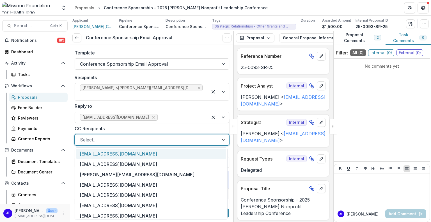
click at [136, 140] on div at bounding box center [147, 140] width 134 height 8
type input "**"
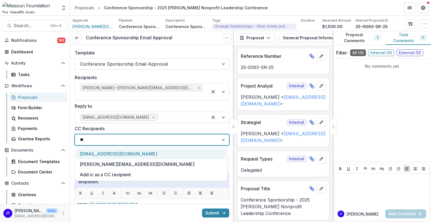
click at [126, 153] on div "[EMAIL_ADDRESS][DOMAIN_NAME]" at bounding box center [151, 154] width 150 height 10
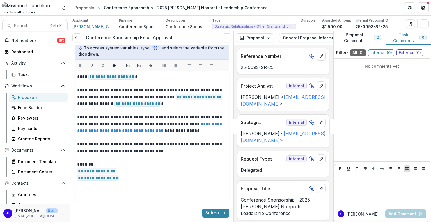
scroll to position [140, 0]
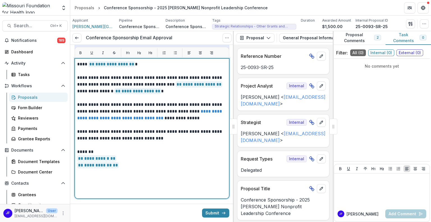
click at [213, 132] on p "**********" at bounding box center [151, 134] width 148 height 13
click at [92, 151] on p "*******" at bounding box center [151, 152] width 148 height 7
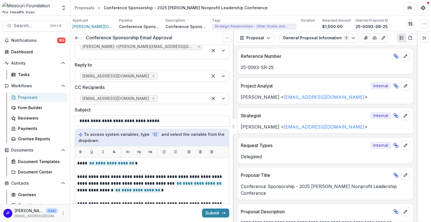
scroll to position [31, 0]
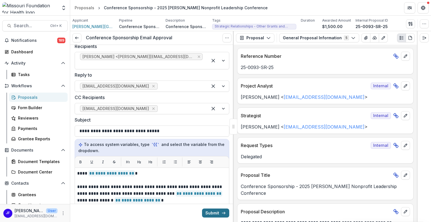
click at [215, 214] on button "Submit" at bounding box center [215, 213] width 27 height 9
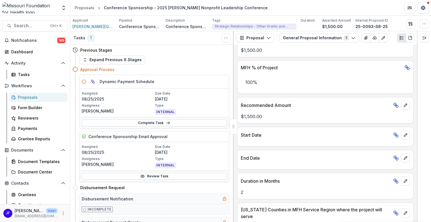
scroll to position [281, 0]
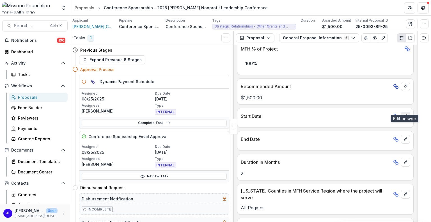
click at [405, 114] on icon "edit" at bounding box center [405, 116] width 4 height 4
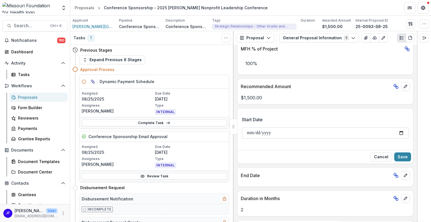
click at [399, 127] on input "Start Date" at bounding box center [325, 132] width 167 height 11
type input "**********"
click at [402, 152] on button "Save" at bounding box center [403, 156] width 17 height 9
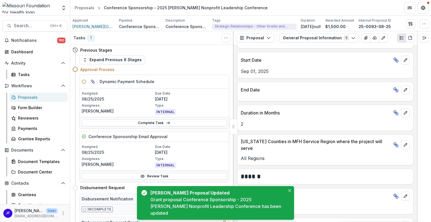
scroll to position [344, 0]
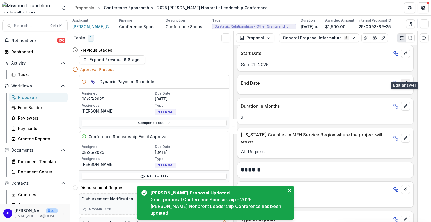
click at [406, 81] on icon "edit" at bounding box center [405, 83] width 4 height 4
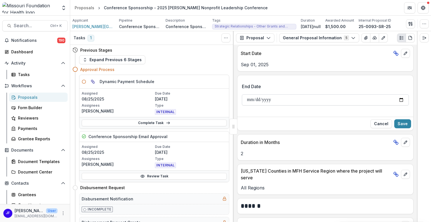
click at [401, 94] on input "End Date" at bounding box center [325, 99] width 167 height 11
type input "**********"
click at [406, 119] on button "Save" at bounding box center [403, 123] width 17 height 9
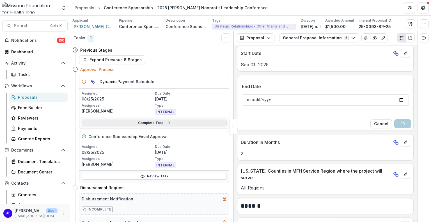
click at [155, 122] on link "Complete Task" at bounding box center [154, 123] width 145 height 7
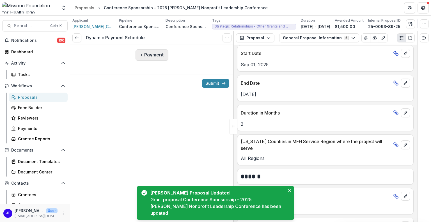
click at [152, 55] on button "+ Payment" at bounding box center [152, 54] width 33 height 11
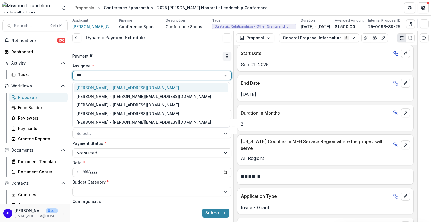
type input "****"
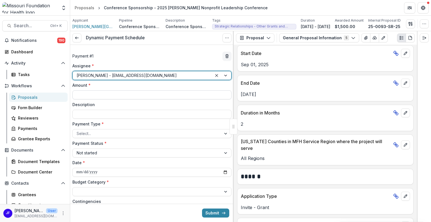
click at [194, 92] on input "Amount *" at bounding box center [151, 94] width 159 height 9
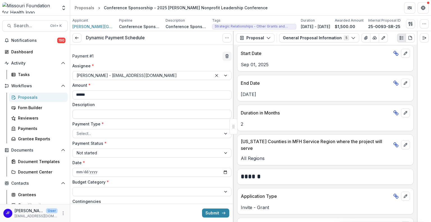
type input "******"
click at [165, 117] on input "Description" at bounding box center [151, 114] width 159 height 9
type input "**********"
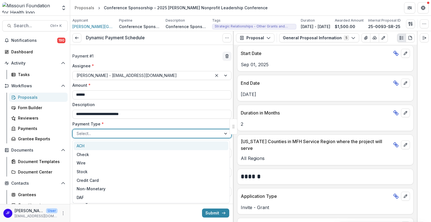
click at [122, 133] on div at bounding box center [147, 133] width 141 height 7
click at [227, 133] on div at bounding box center [226, 133] width 10 height 8
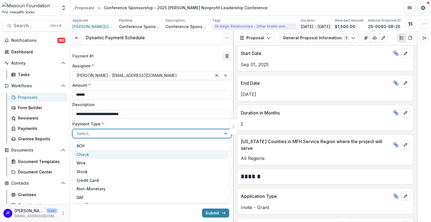
click at [209, 151] on div "Check" at bounding box center [151, 154] width 155 height 9
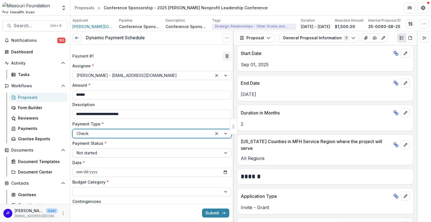
click at [224, 154] on div at bounding box center [226, 153] width 10 height 8
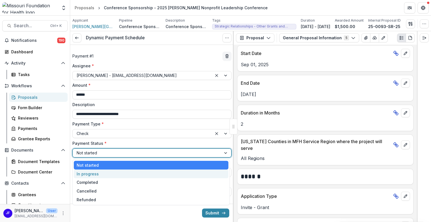
click at [210, 172] on div "In progress" at bounding box center [151, 174] width 155 height 9
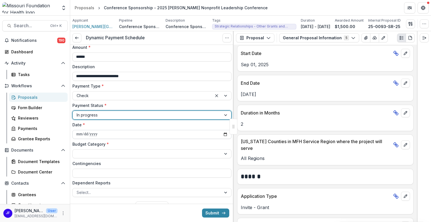
scroll to position [56, 0]
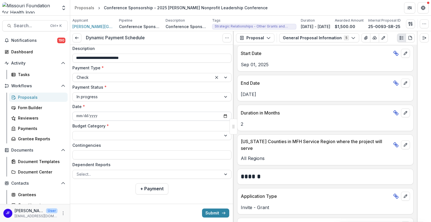
click at [224, 116] on input "**********" at bounding box center [151, 116] width 159 height 9
type input "**********"
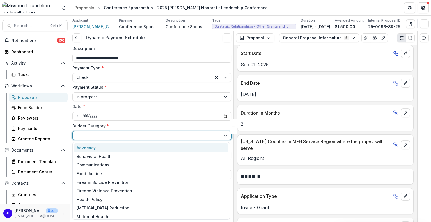
click at [224, 136] on div at bounding box center [226, 135] width 10 height 8
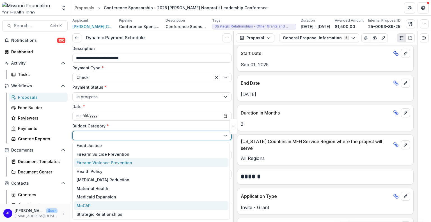
scroll to position [45, 0]
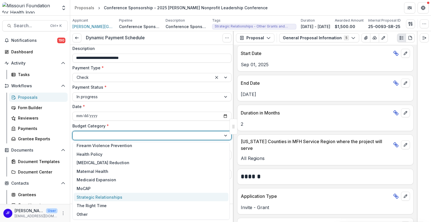
click at [133, 197] on div "Strategic Relationships" at bounding box center [151, 197] width 155 height 9
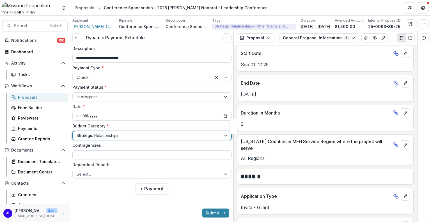
click at [216, 157] on input "Contingencies" at bounding box center [151, 155] width 159 height 9
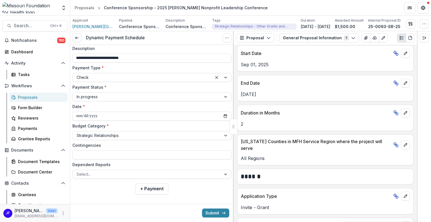
type input "**********"
click at [203, 156] on input "**********" at bounding box center [151, 155] width 159 height 9
click at [227, 155] on input "**********" at bounding box center [151, 155] width 159 height 9
click at [193, 154] on input "**********" at bounding box center [151, 155] width 159 height 9
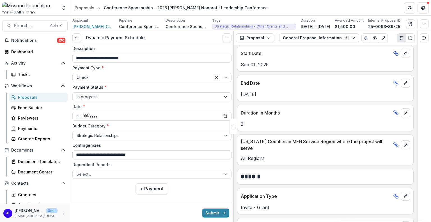
click at [193, 154] on input "**********" at bounding box center [151, 155] width 159 height 9
click at [197, 164] on label "Dependent Reports" at bounding box center [150, 165] width 156 height 6
click at [78, 171] on input "Dependent Reports" at bounding box center [77, 174] width 1 height 6
click at [174, 153] on input "Contingencies" at bounding box center [151, 155] width 159 height 9
type input "**********"
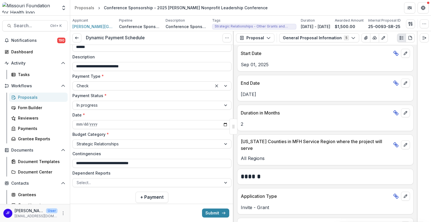
scroll to position [56, 0]
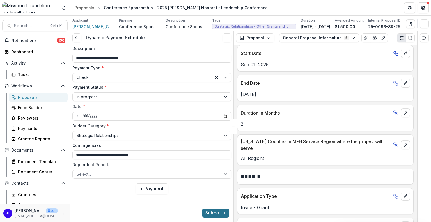
click at [209, 212] on button "Submit" at bounding box center [215, 213] width 27 height 9
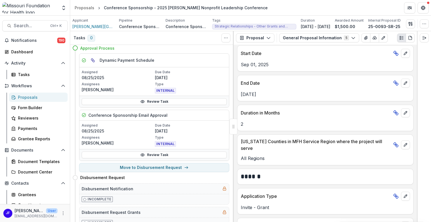
scroll to position [13, 0]
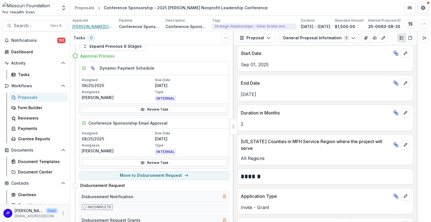
click at [79, 26] on span "[PERSON_NAME][GEOGRAPHIC_DATA]" at bounding box center [93, 27] width 42 height 6
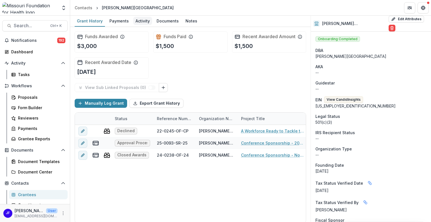
click at [142, 21] on div "Activity" at bounding box center [142, 21] width 19 height 8
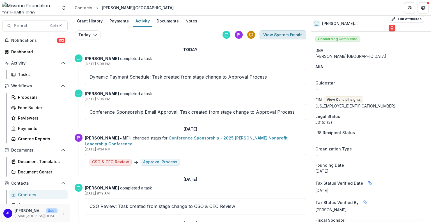
click at [277, 32] on button "View System Emails" at bounding box center [283, 34] width 47 height 9
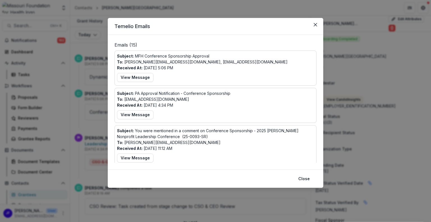
click at [143, 76] on button "View Message" at bounding box center [135, 77] width 37 height 9
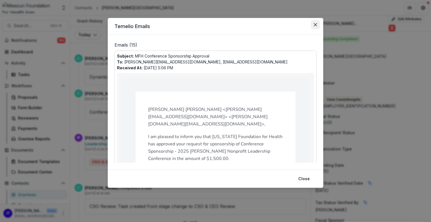
click at [316, 26] on icon "Close" at bounding box center [315, 24] width 3 height 3
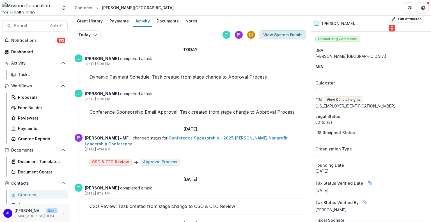
click at [272, 33] on button "View System Emails" at bounding box center [283, 34] width 47 height 9
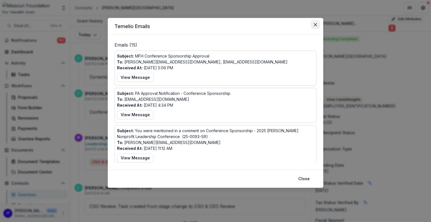
click at [314, 25] on icon "Close" at bounding box center [315, 24] width 3 height 3
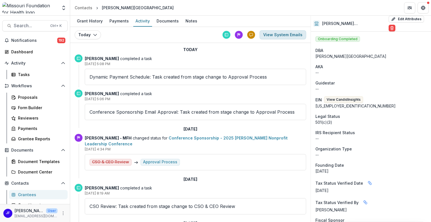
click at [286, 38] on button "View System Emails" at bounding box center [283, 34] width 47 height 9
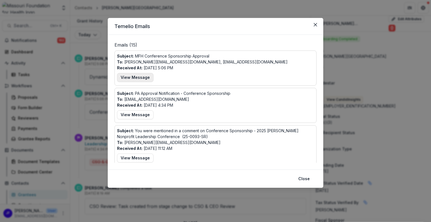
click at [137, 76] on button "View Message" at bounding box center [135, 77] width 37 height 9
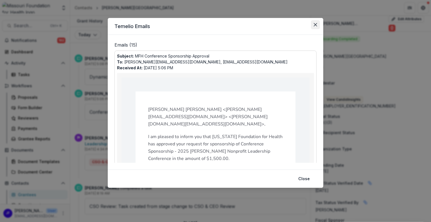
click at [317, 25] on icon "Close" at bounding box center [315, 24] width 3 height 3
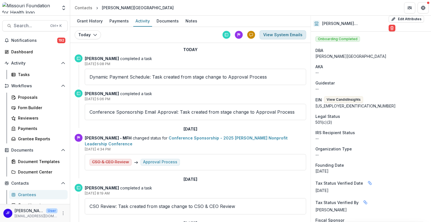
click at [268, 32] on button "View System Emails" at bounding box center [283, 34] width 47 height 9
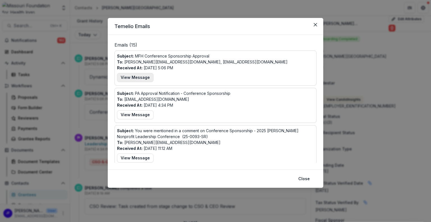
click at [135, 75] on button "View Message" at bounding box center [135, 77] width 37 height 9
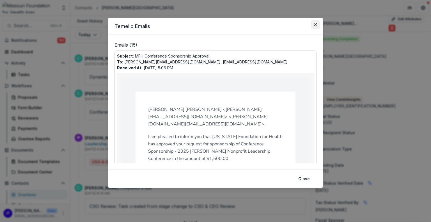
click at [314, 24] on icon "Close" at bounding box center [315, 24] width 3 height 3
